Goal: Task Accomplishment & Management: Manage account settings

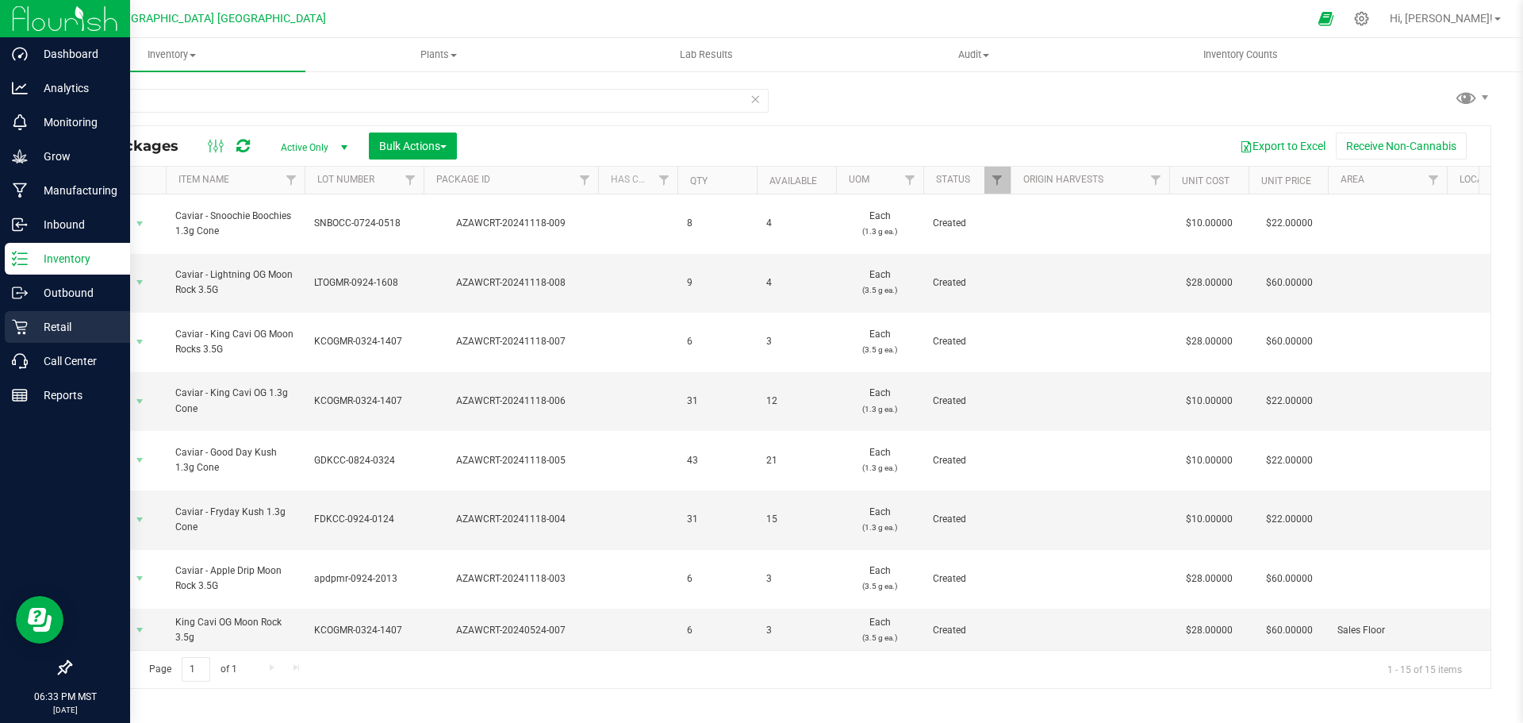
click at [96, 324] on p "Retail" at bounding box center [75, 326] width 95 height 19
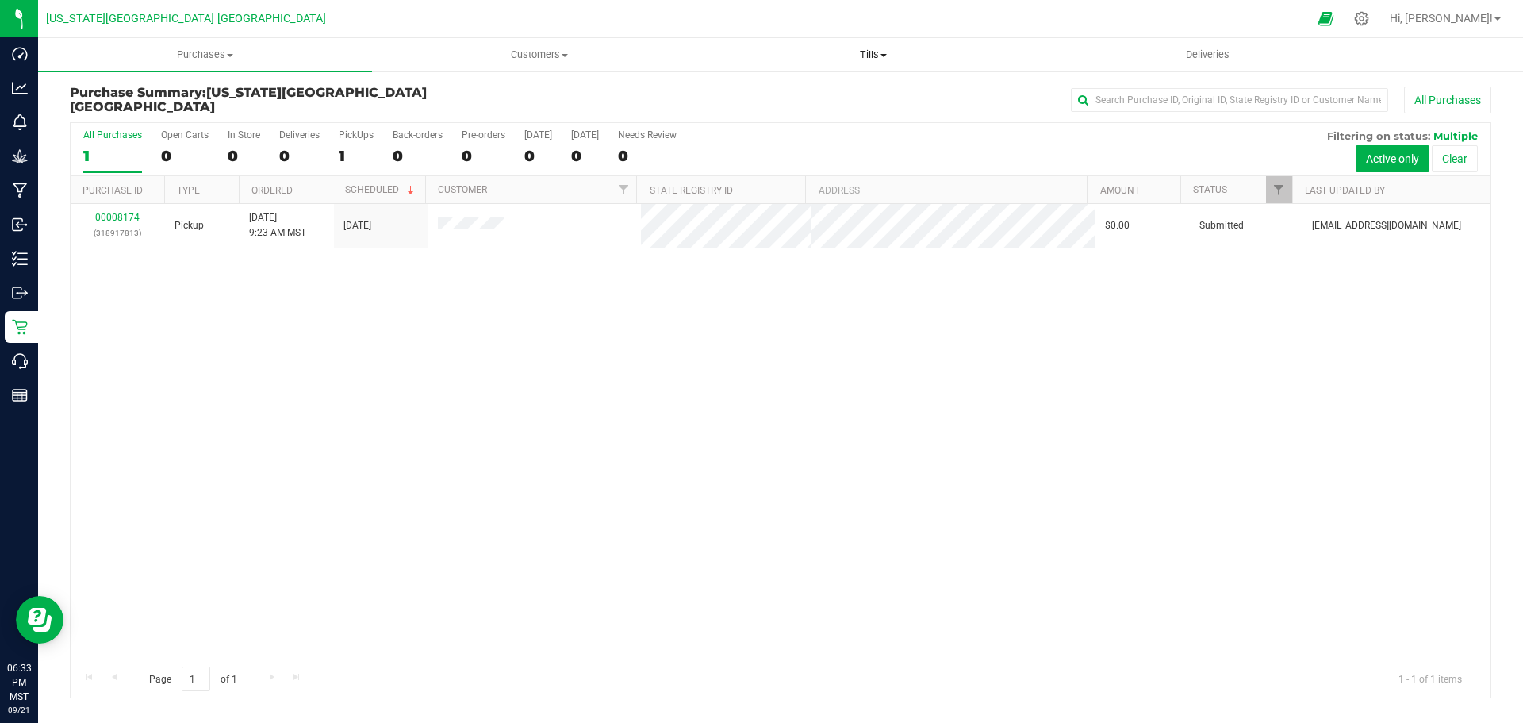
click at [860, 58] on span "Tills" at bounding box center [873, 55] width 332 height 14
click at [732, 94] on span "Manage tills" at bounding box center [759, 95] width 107 height 13
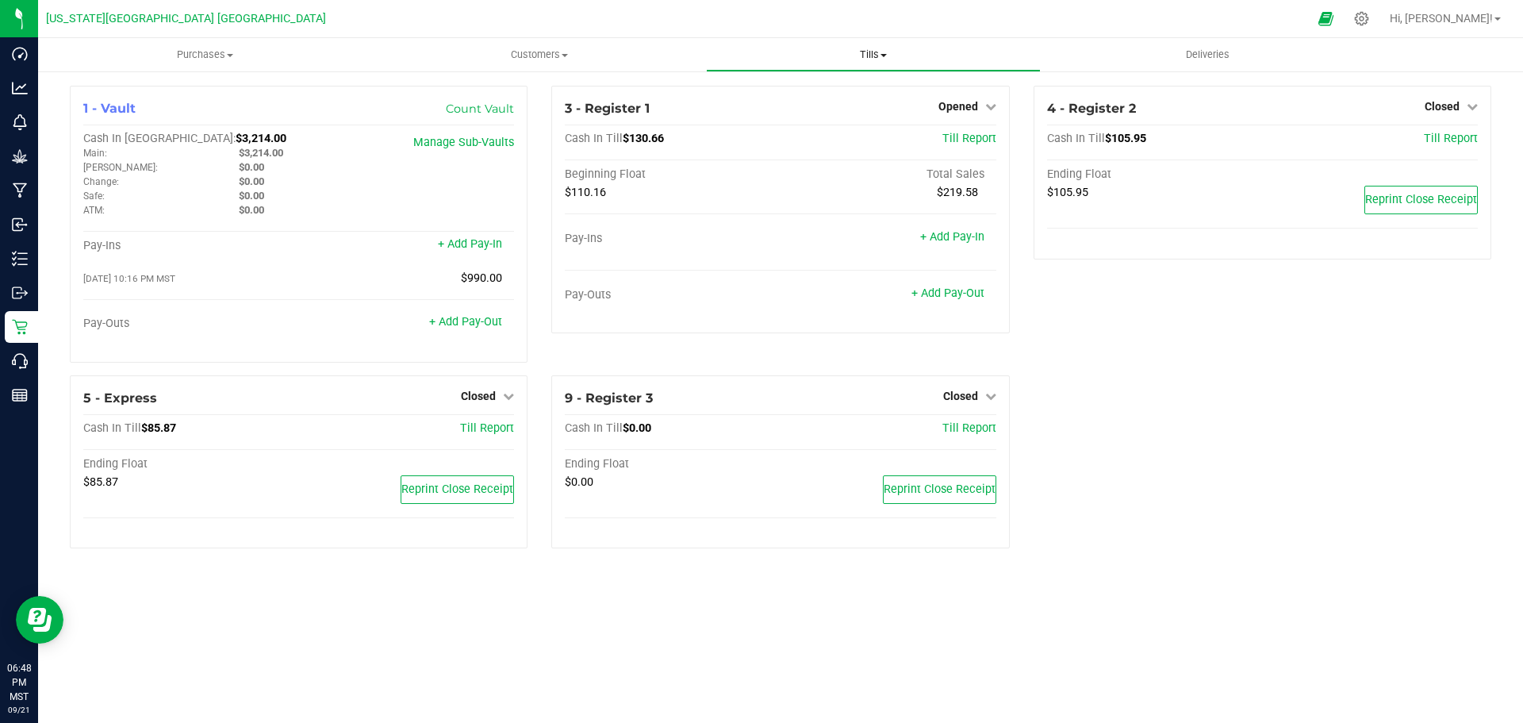
click at [908, 64] on uib-tab-heading "Tills Manage tills Reconcile e-payments" at bounding box center [873, 55] width 332 height 32
click at [904, 62] on uib-tab-heading "Tills Manage tills Reconcile e-payments" at bounding box center [873, 54] width 334 height 33
click at [903, 60] on span "Tills" at bounding box center [873, 55] width 334 height 14
click at [783, 93] on span "Manage tills" at bounding box center [759, 95] width 107 height 13
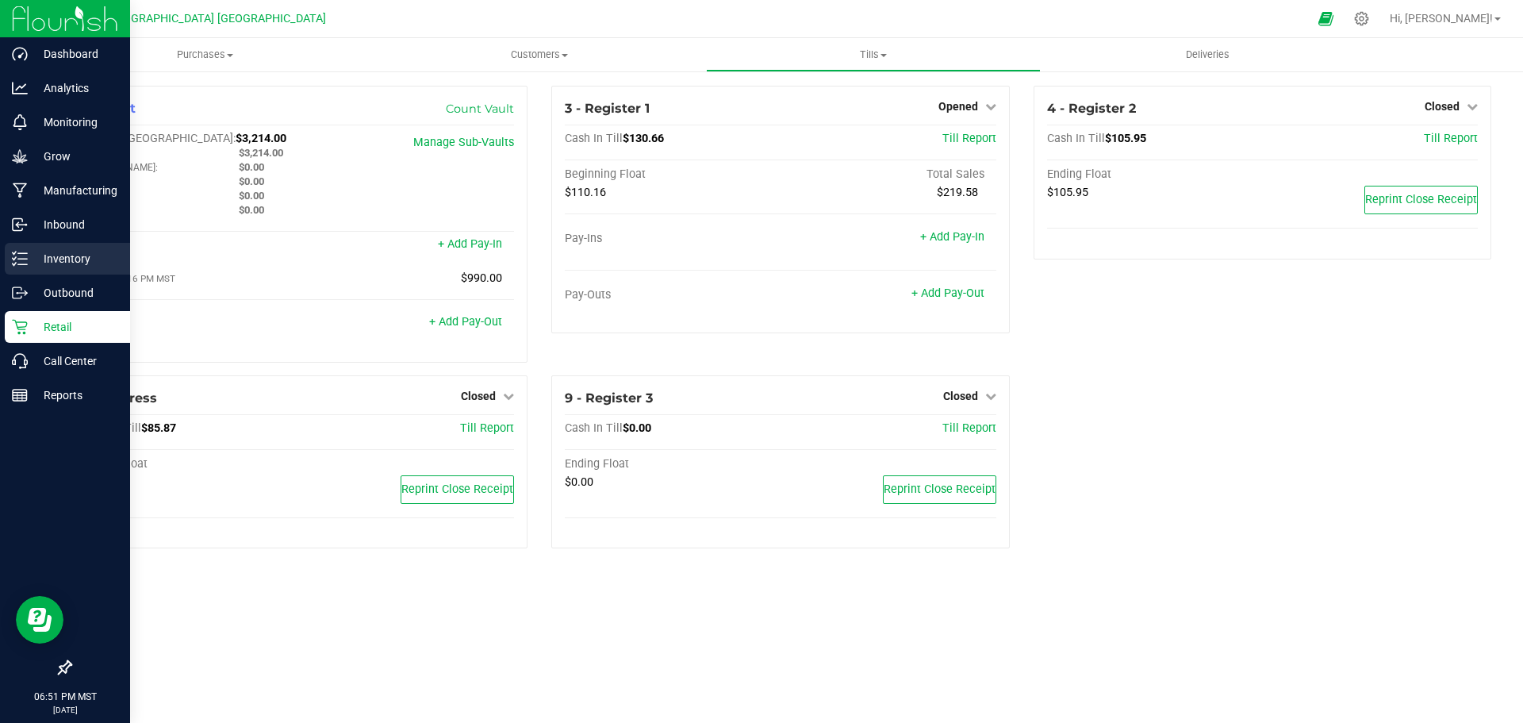
click at [53, 255] on p "Inventory" at bounding box center [75, 258] width 95 height 19
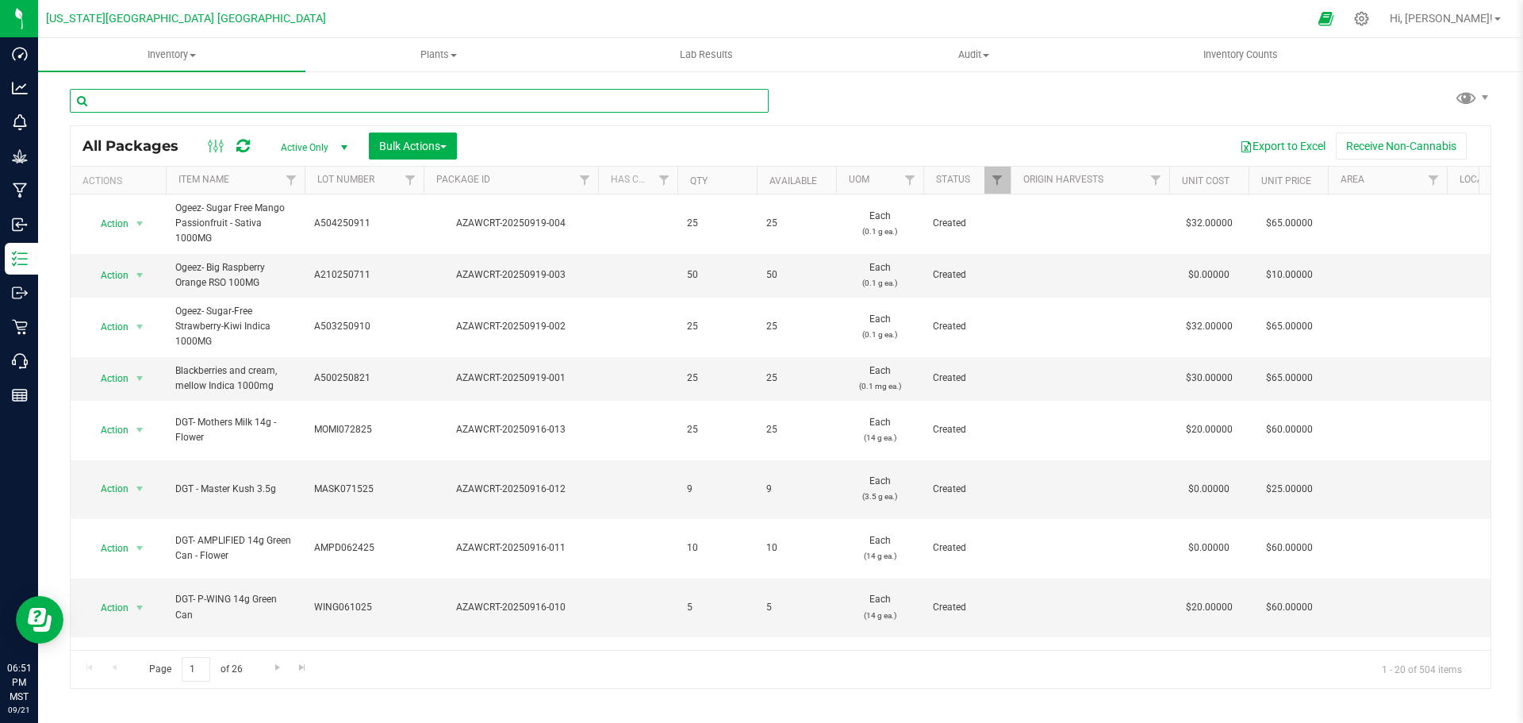
click at [228, 94] on input "text" at bounding box center [419, 101] width 699 height 24
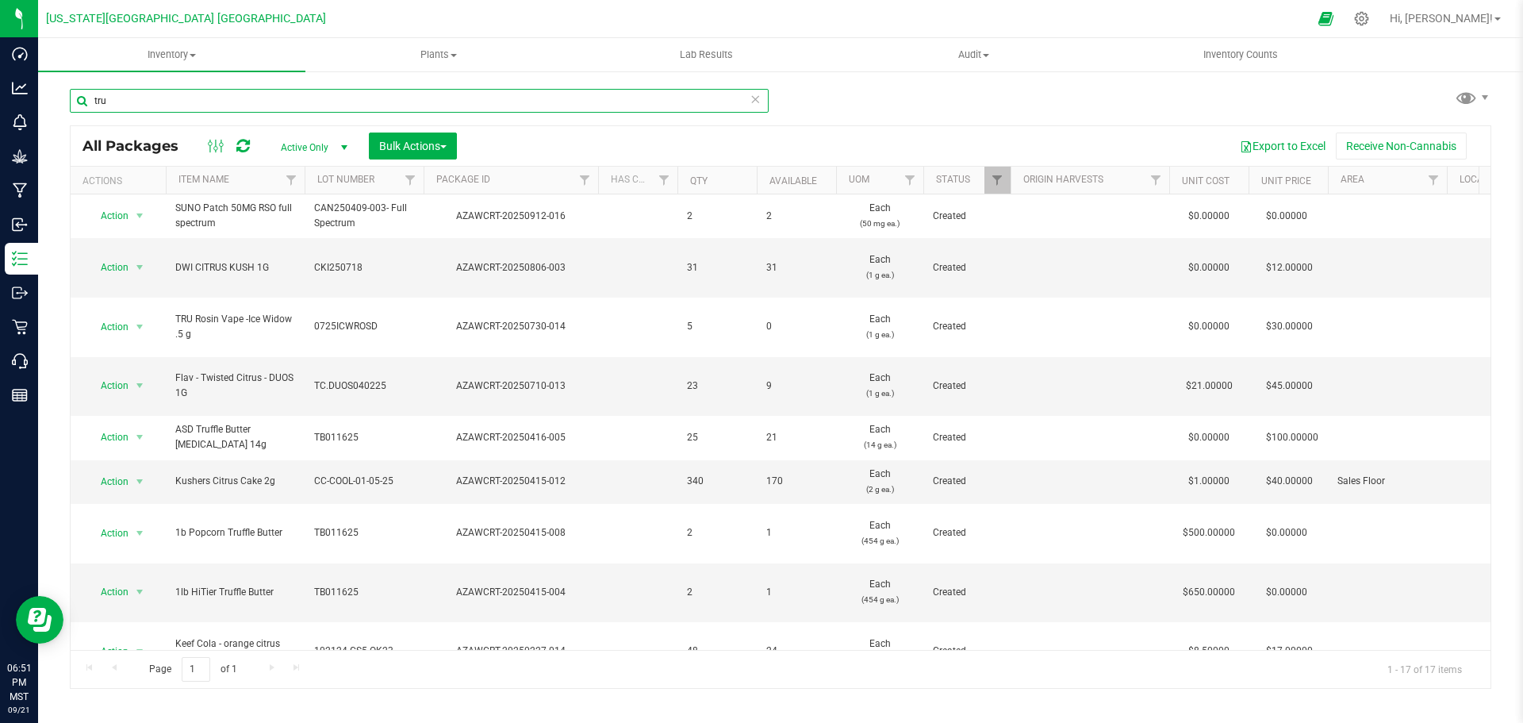
scroll to position [367, 0]
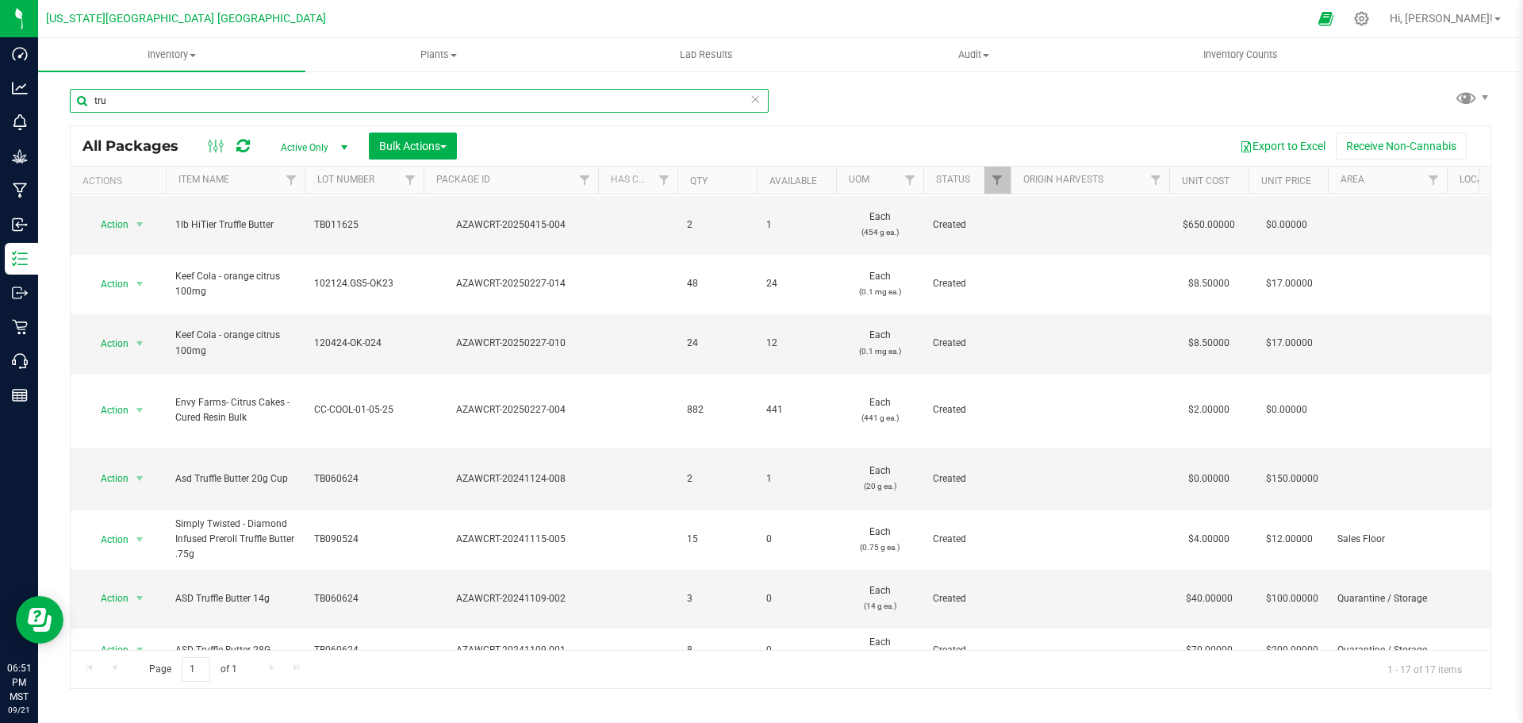
type input "tru"
click at [122, 683] on span "Action" at bounding box center [107, 694] width 43 height 22
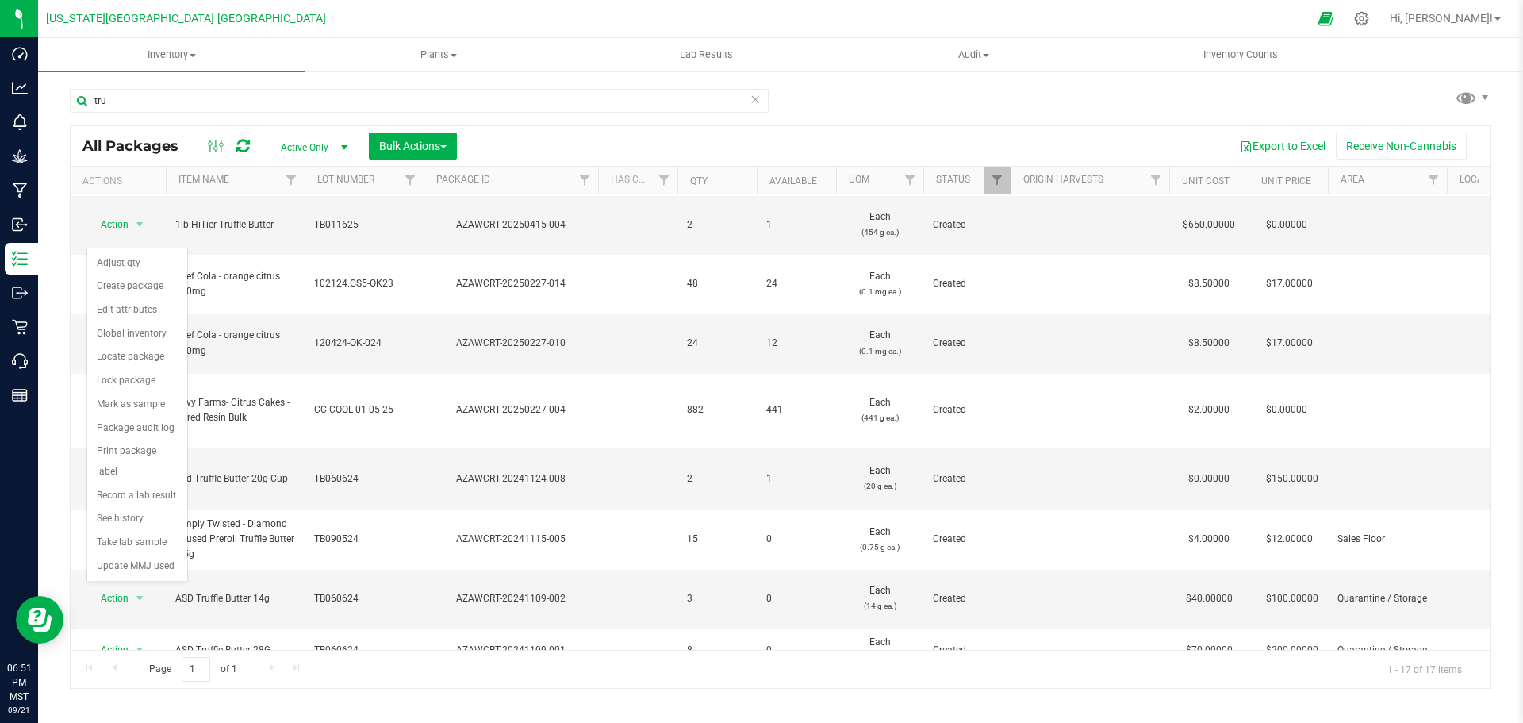
drag, startPoint x: 121, startPoint y: 570, endPoint x: 111, endPoint y: 567, distance: 9.8
click at [120, 683] on span "Action" at bounding box center [107, 694] width 43 height 22
click at [1472, 23] on span "Hi, [PERSON_NAME]!" at bounding box center [1441, 18] width 103 height 13
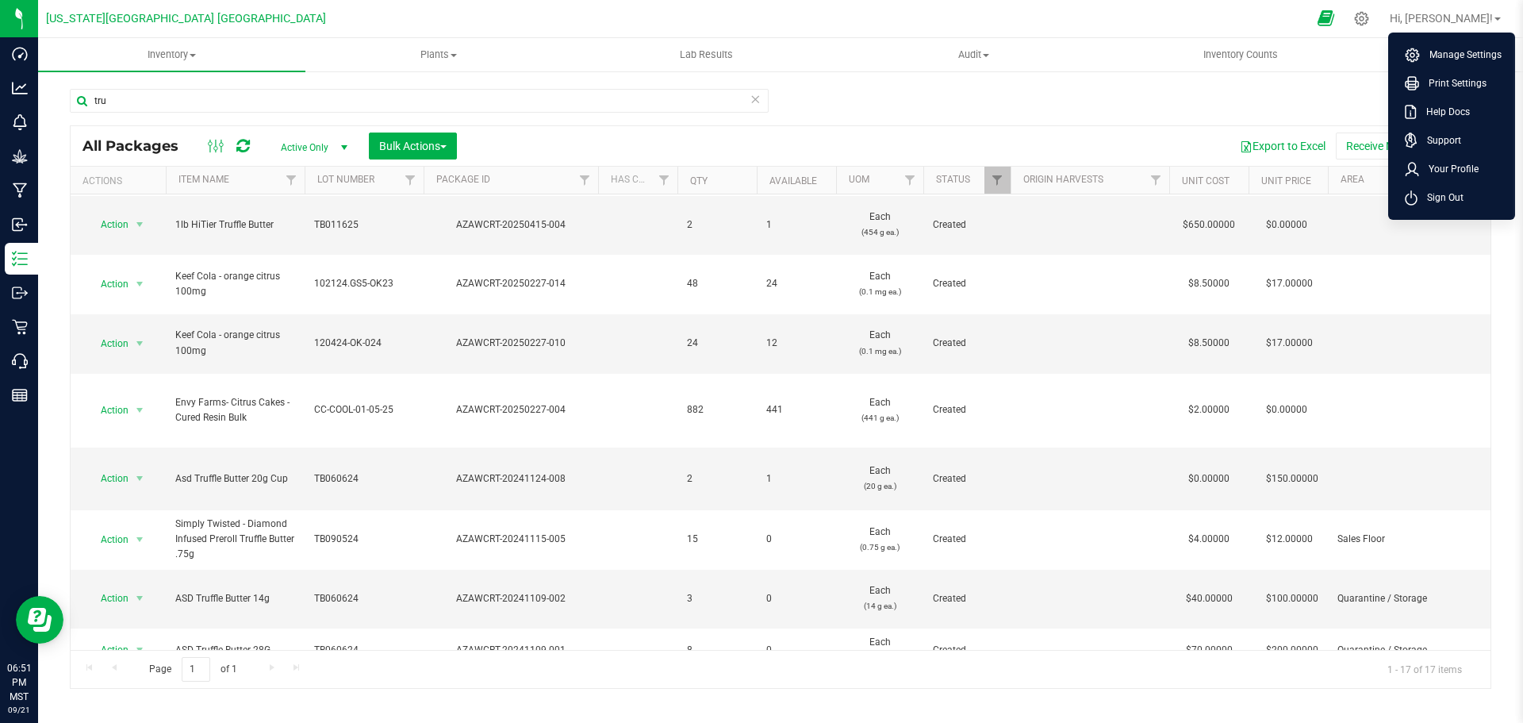
click at [1334, 21] on icon at bounding box center [1326, 19] width 17 height 18
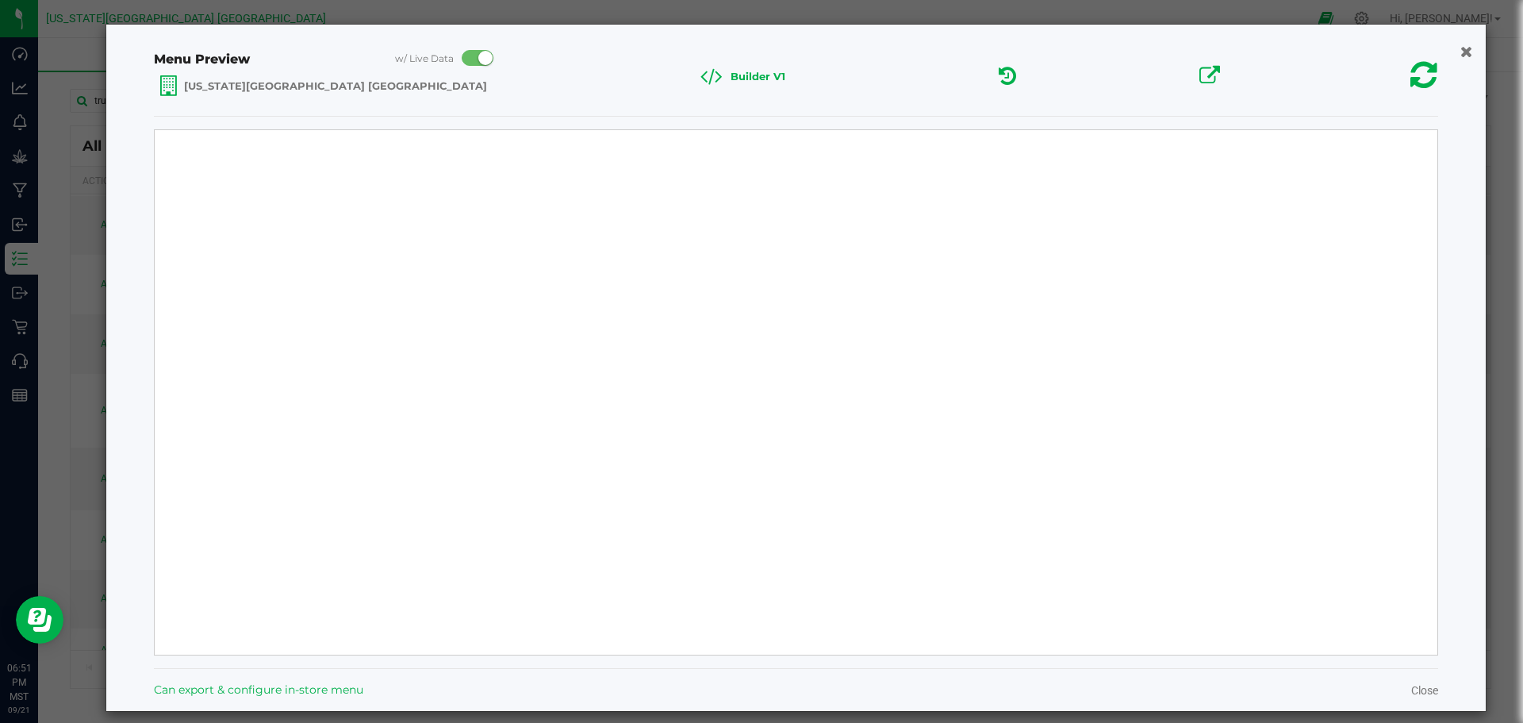
select select "Source Sans Pro"
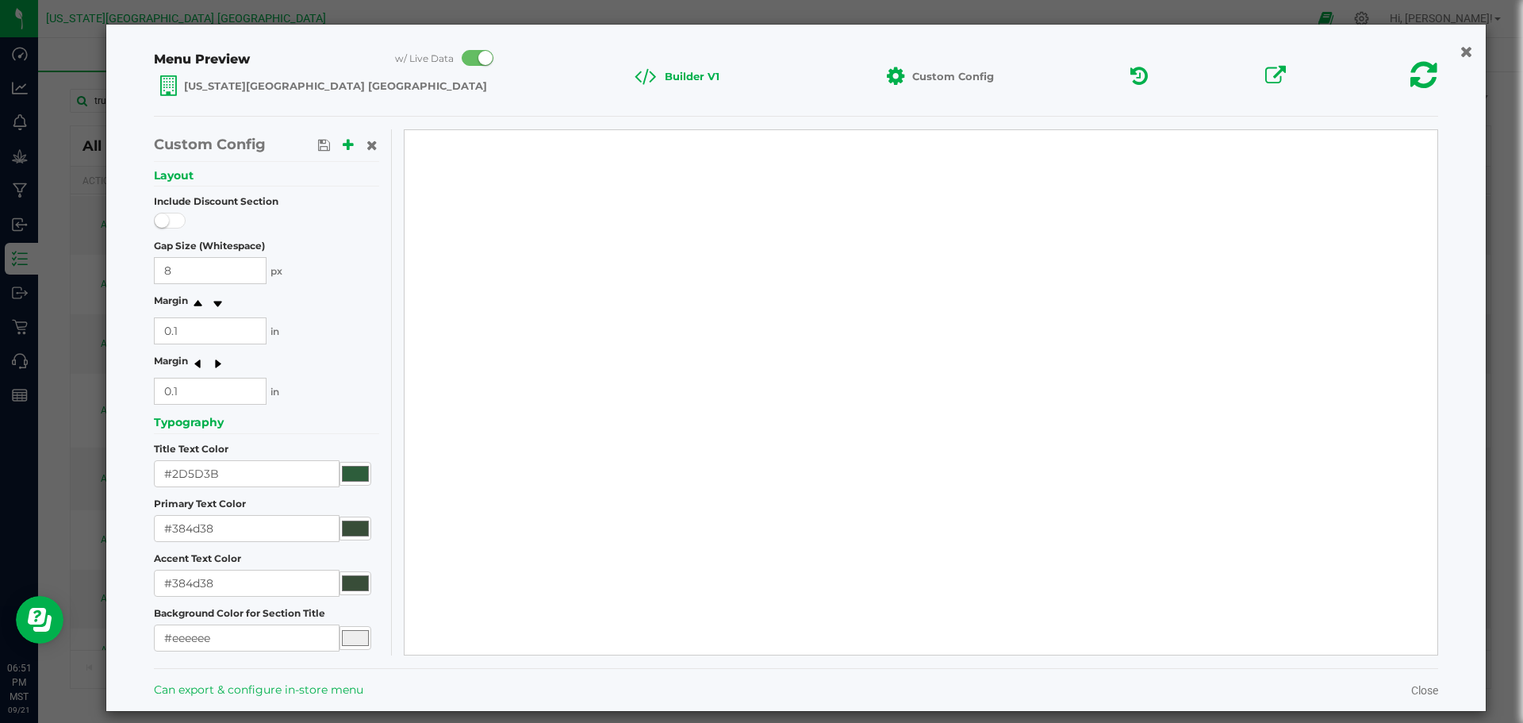
click at [1404, 17] on ngb-modal-window "Menu Preview w/ Live Data [US_STATE] Wellness Center [PERSON_NAME] Builder V1 C…" at bounding box center [767, 361] width 1535 height 723
click at [1409, 17] on ngb-modal-window "Menu Preview w/ Live Data [US_STATE] Wellness Center [PERSON_NAME] Builder V1 C…" at bounding box center [767, 361] width 1535 height 723
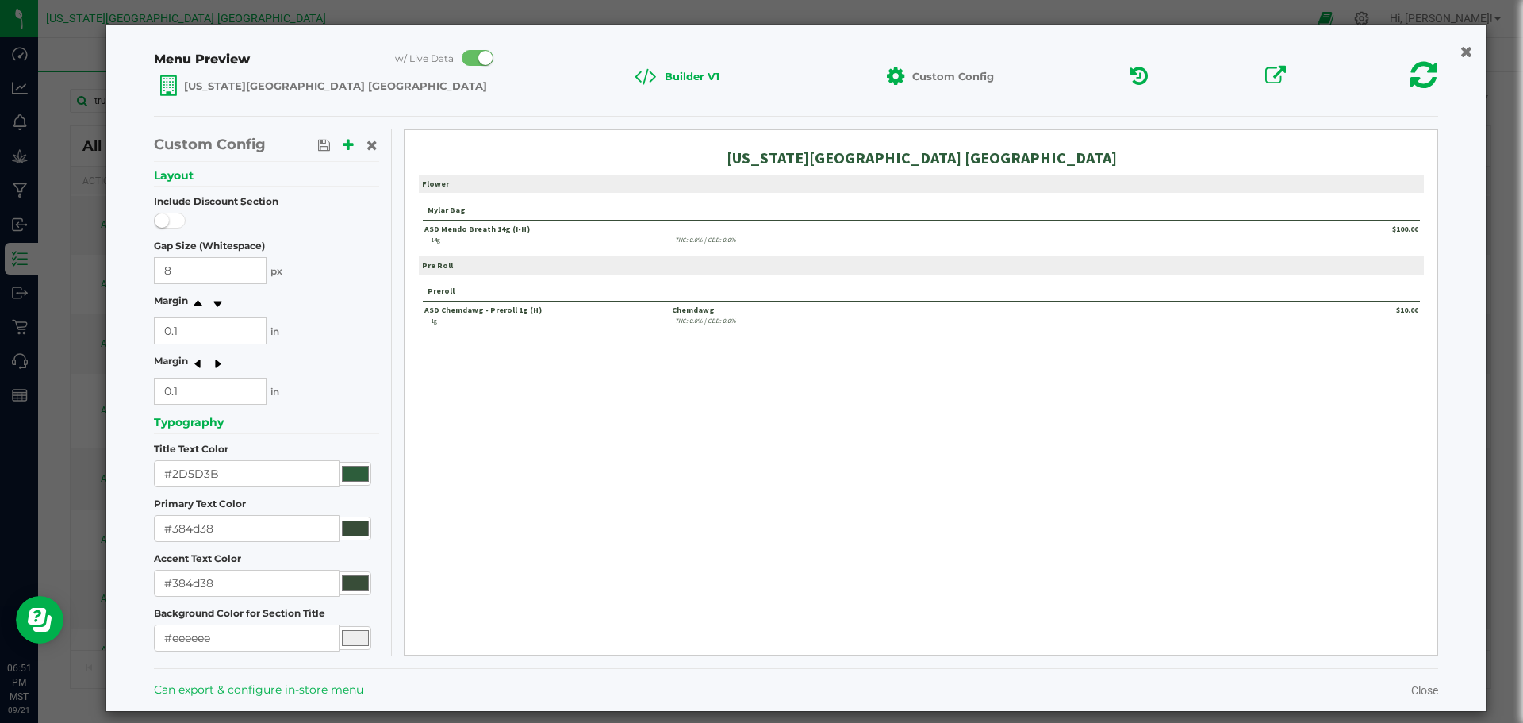
scroll to position [0, 0]
drag, startPoint x: 1451, startPoint y: 59, endPoint x: 1447, endPoint y: 43, distance: 16.4
click at [1461, 57] on icon "button" at bounding box center [1467, 52] width 12 height 16
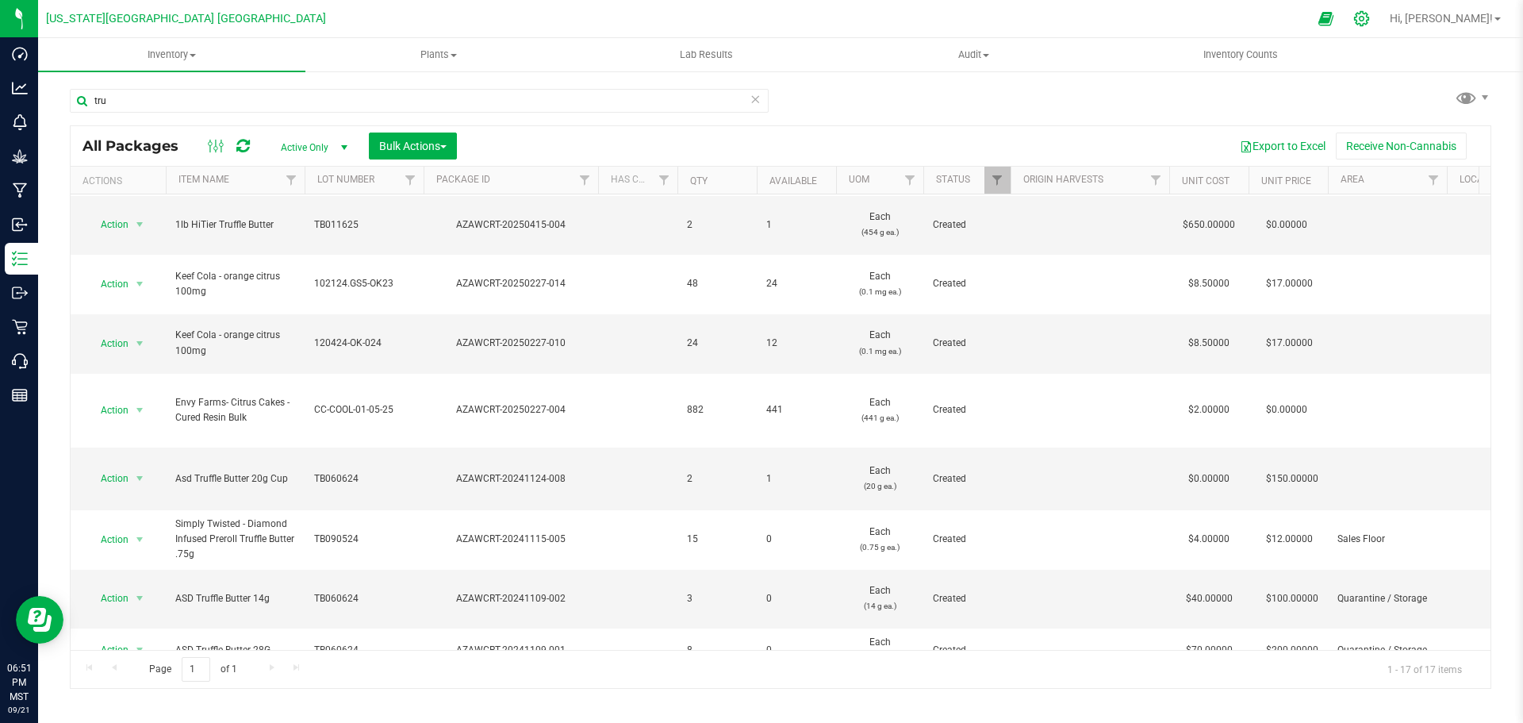
click at [1370, 21] on icon at bounding box center [1361, 18] width 17 height 17
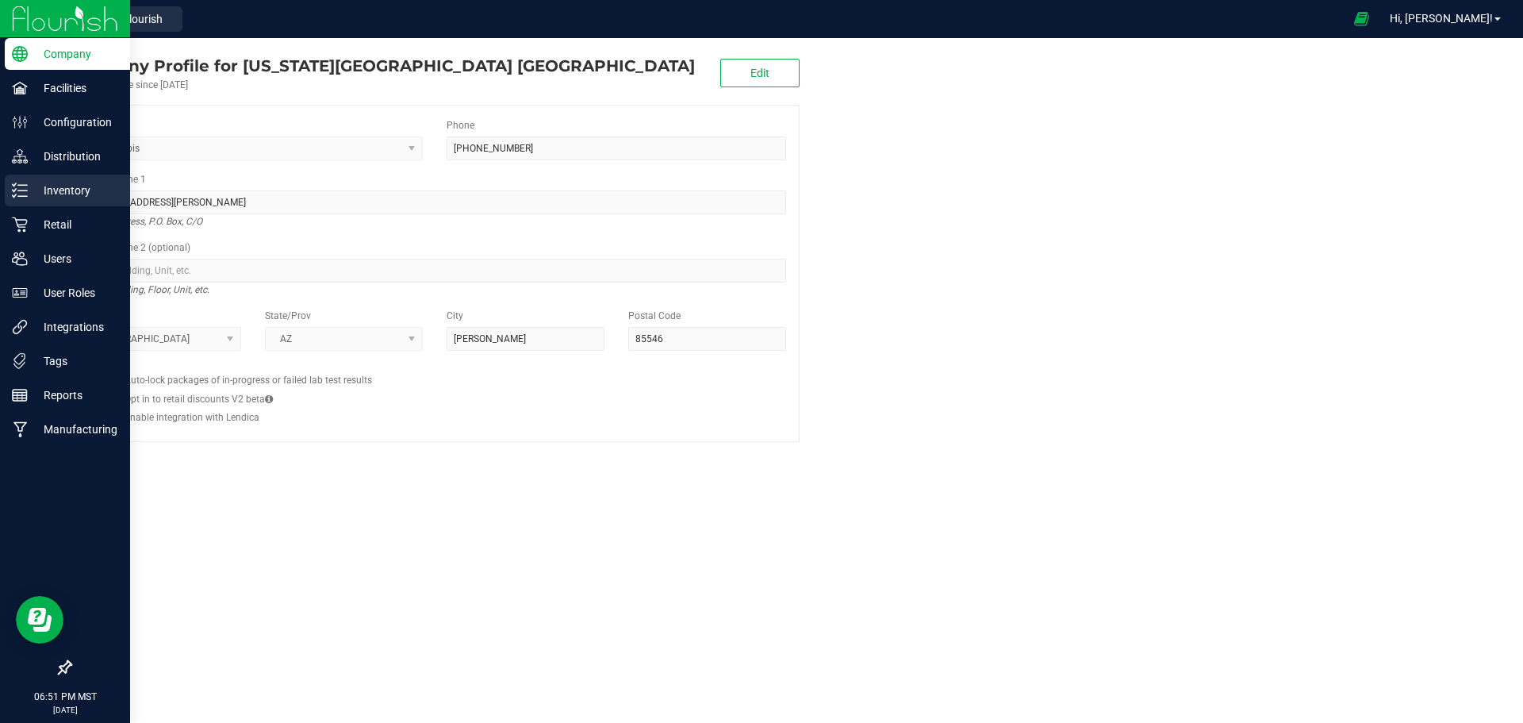
click at [82, 197] on p "Inventory" at bounding box center [75, 190] width 95 height 19
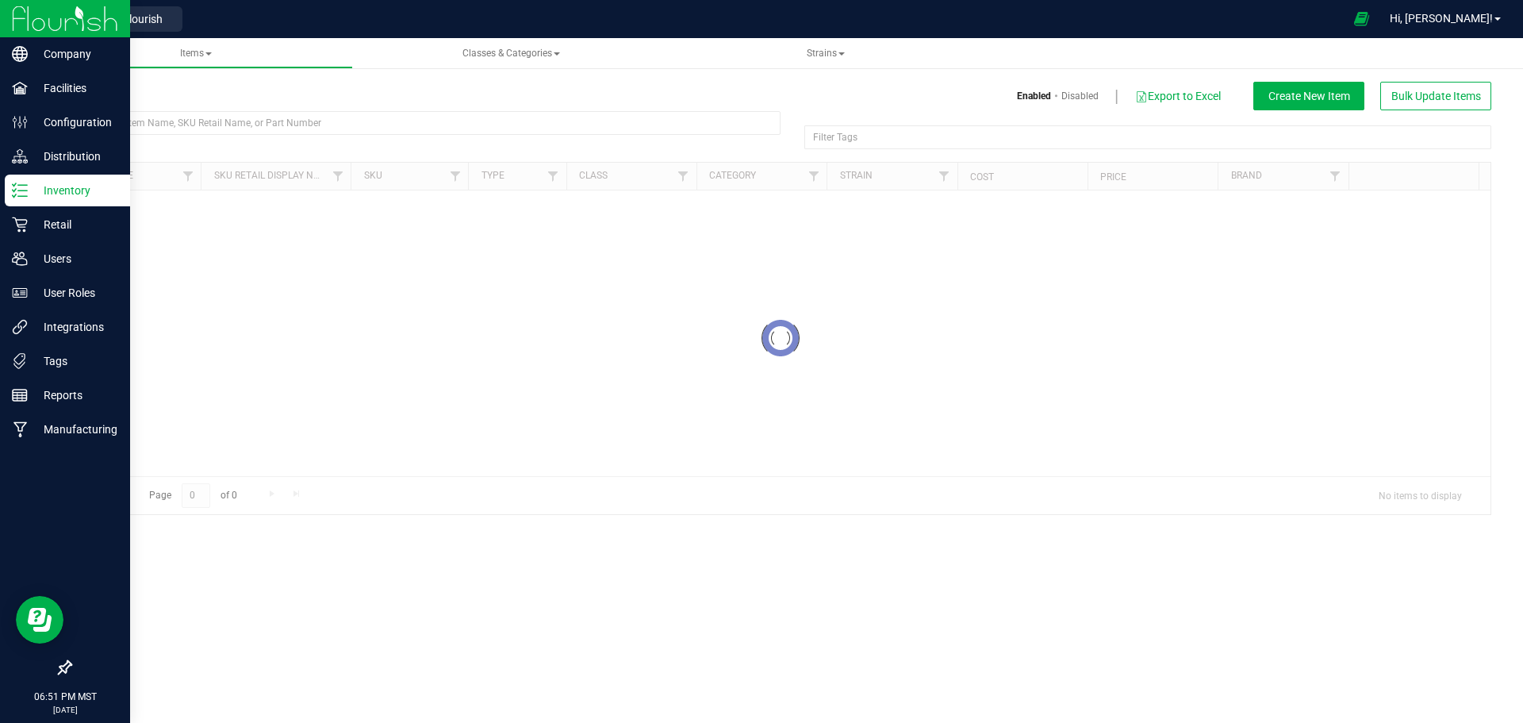
click at [85, 192] on p "Inventory" at bounding box center [75, 190] width 95 height 19
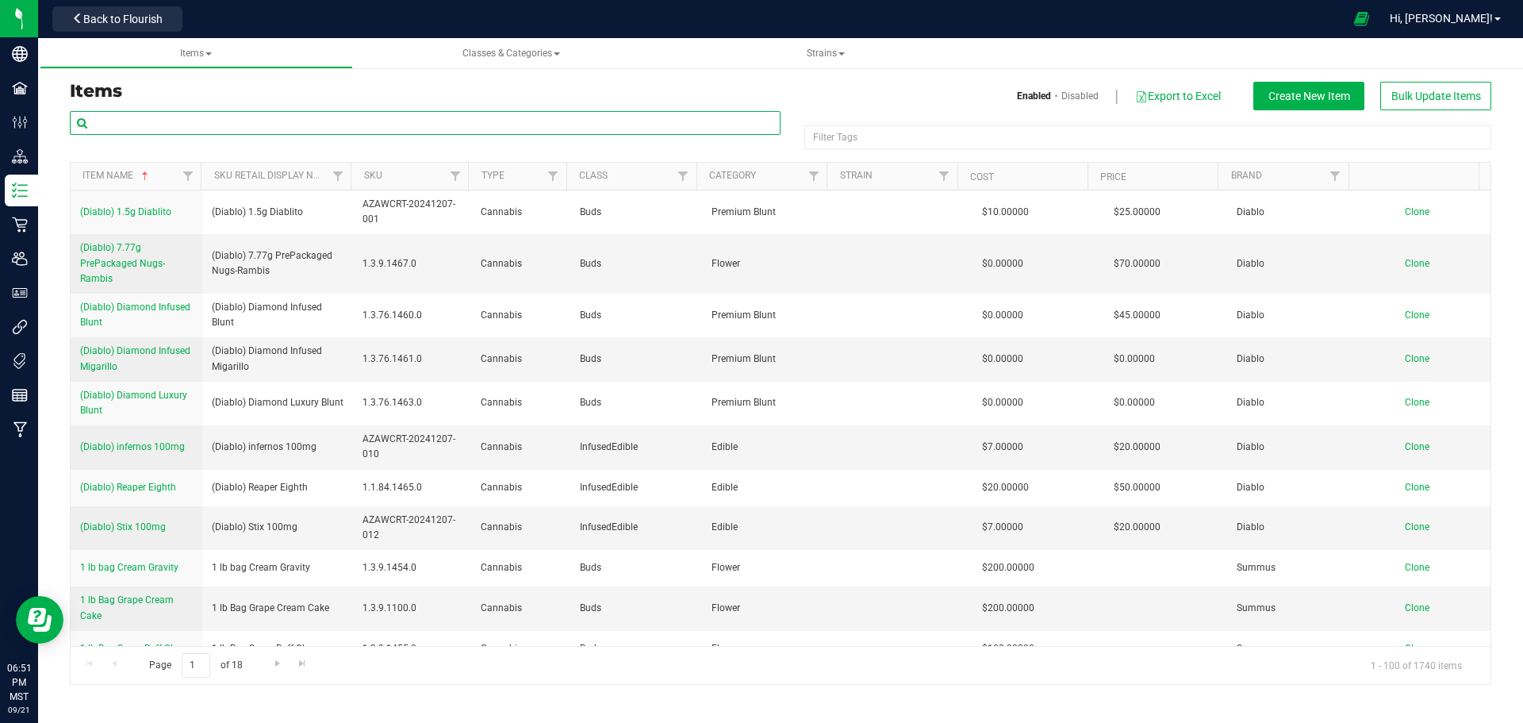
click at [238, 121] on input "text" at bounding box center [425, 123] width 711 height 24
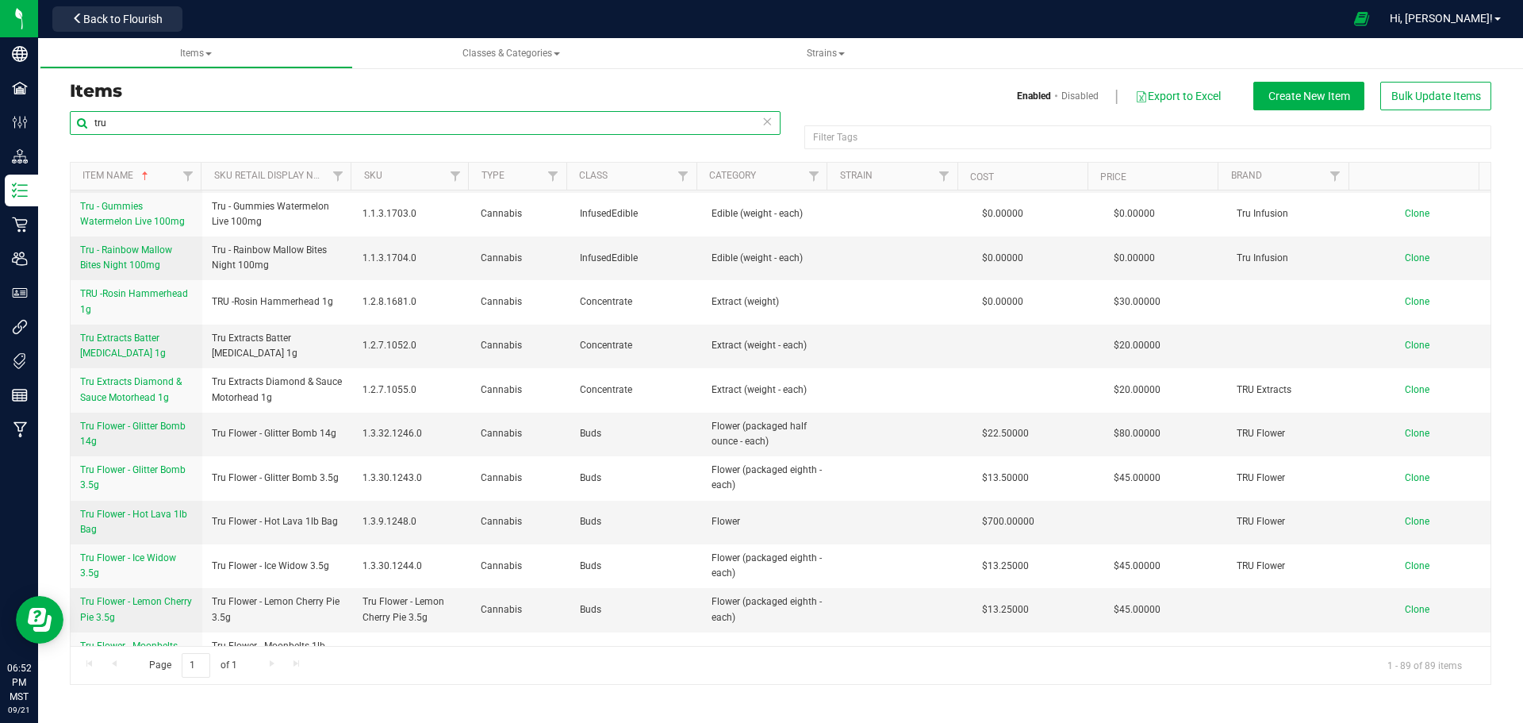
scroll to position [1904, 0]
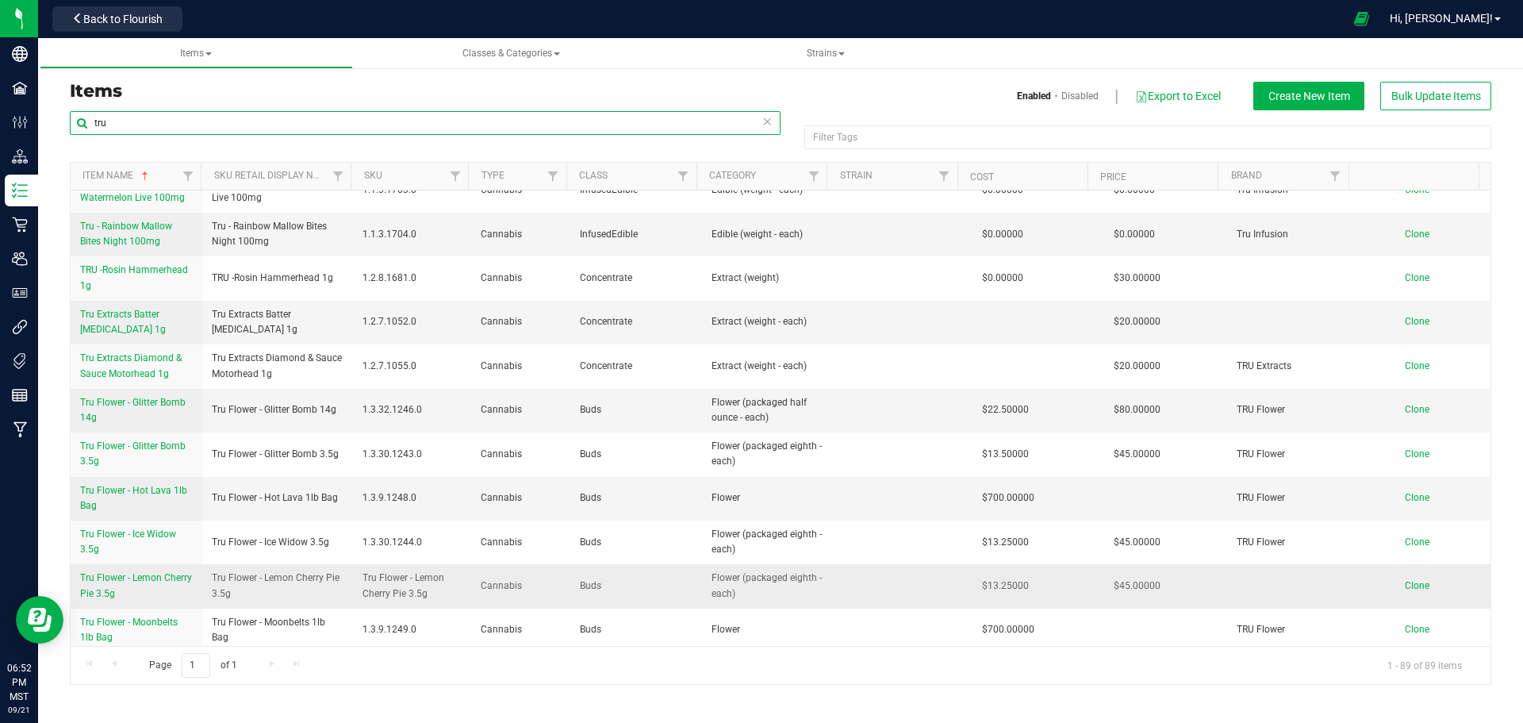
type input "tru"
click at [132, 578] on span "Tru Flower - Lemon Cherry Pie 3.5g" at bounding box center [136, 585] width 112 height 26
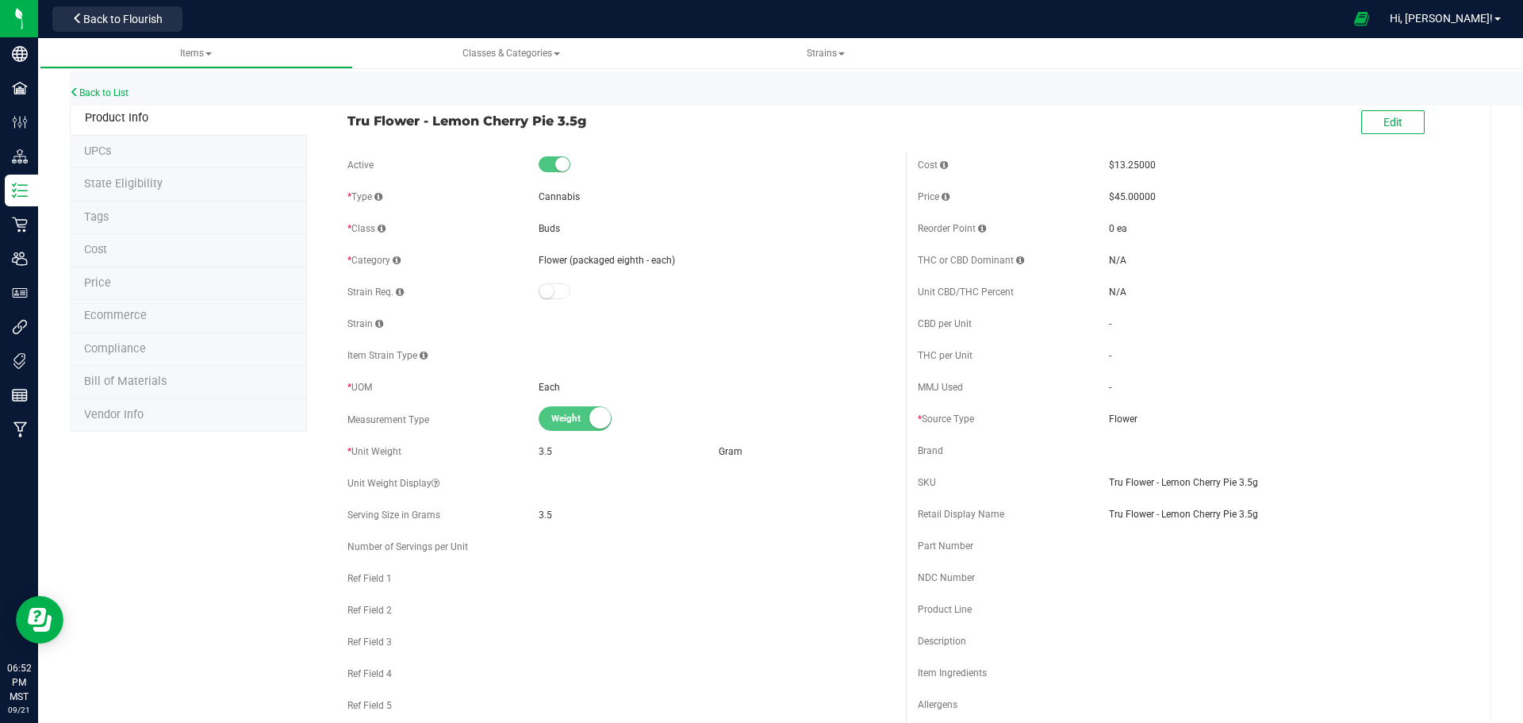
click at [178, 277] on li "Price" at bounding box center [188, 283] width 237 height 33
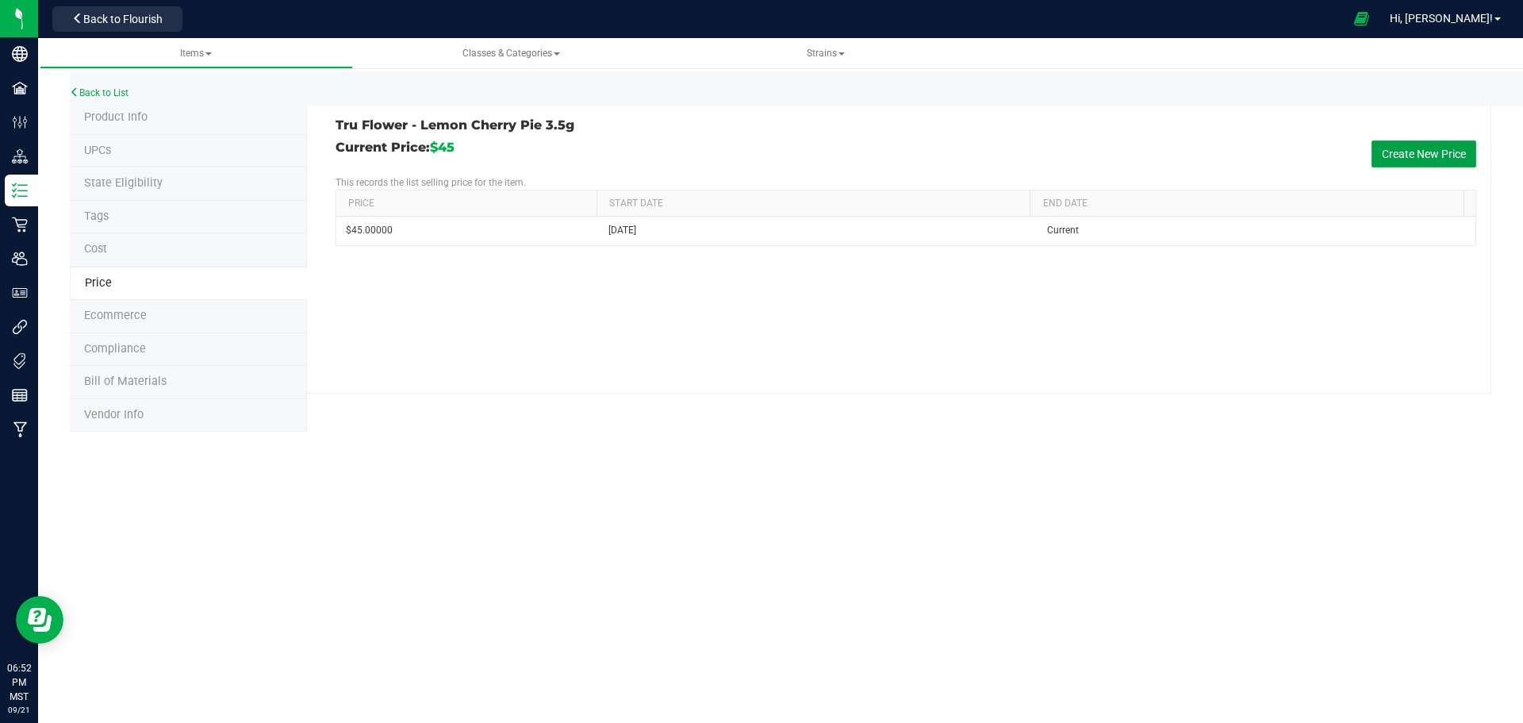
click at [1399, 142] on button "Create New Price" at bounding box center [1424, 153] width 105 height 27
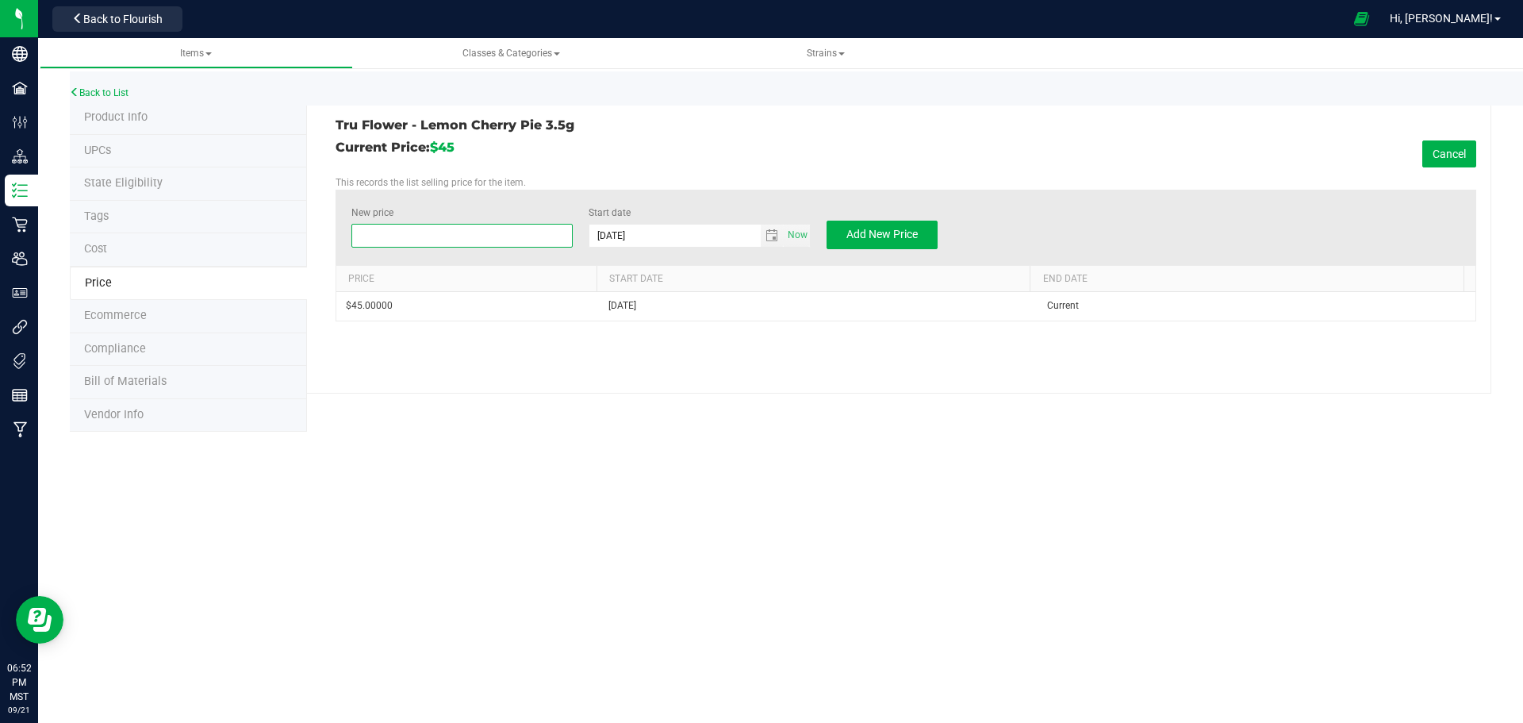
click at [413, 232] on span at bounding box center [462, 236] width 222 height 24
type input "35"
click at [865, 225] on button "Add New Price" at bounding box center [882, 235] width 111 height 29
type input "$0.00000"
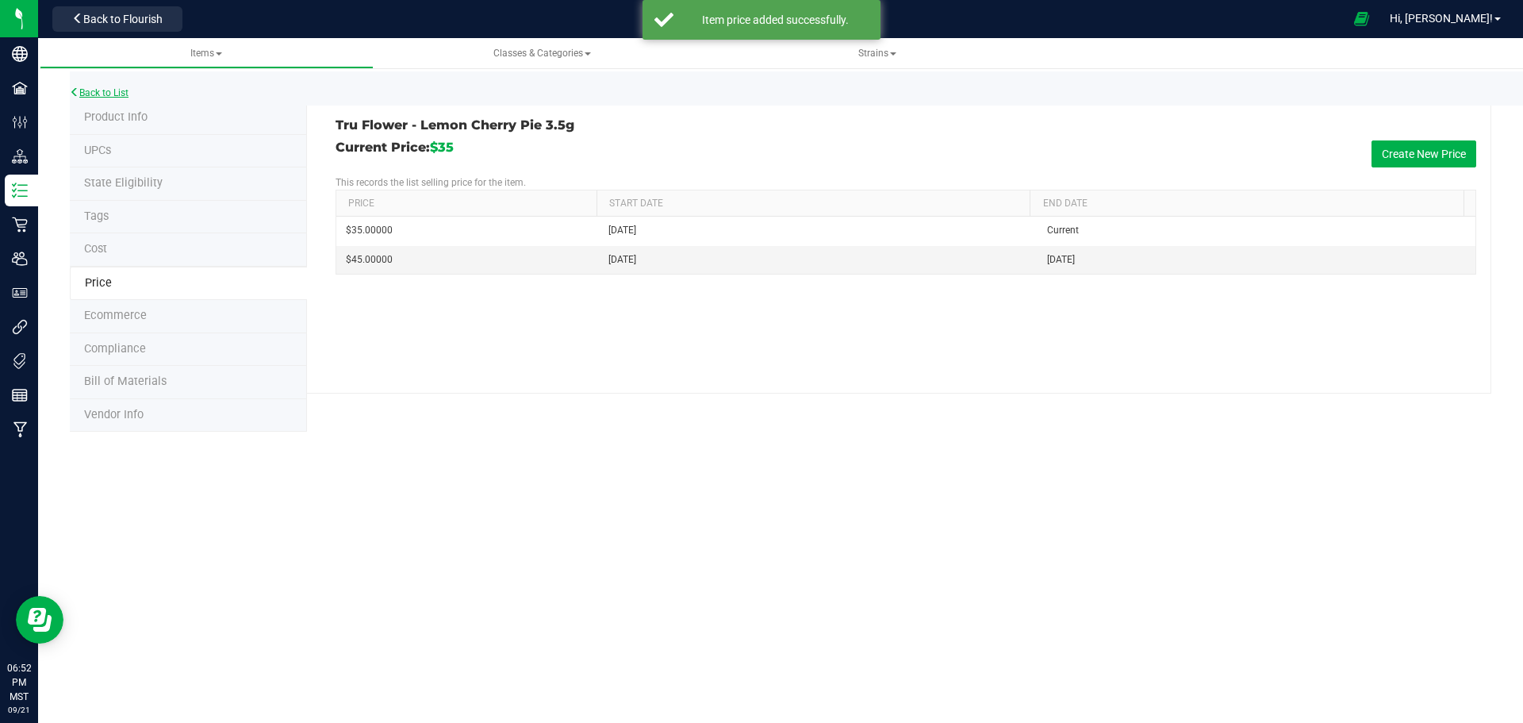
click at [76, 89] on icon at bounding box center [75, 92] width 10 height 10
